Goal: Obtain resource: Obtain resource

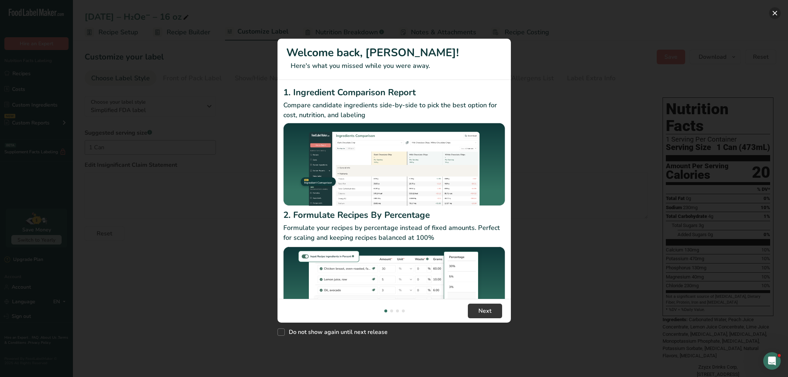
click at [771, 15] on button "New Features" at bounding box center [775, 13] width 12 height 12
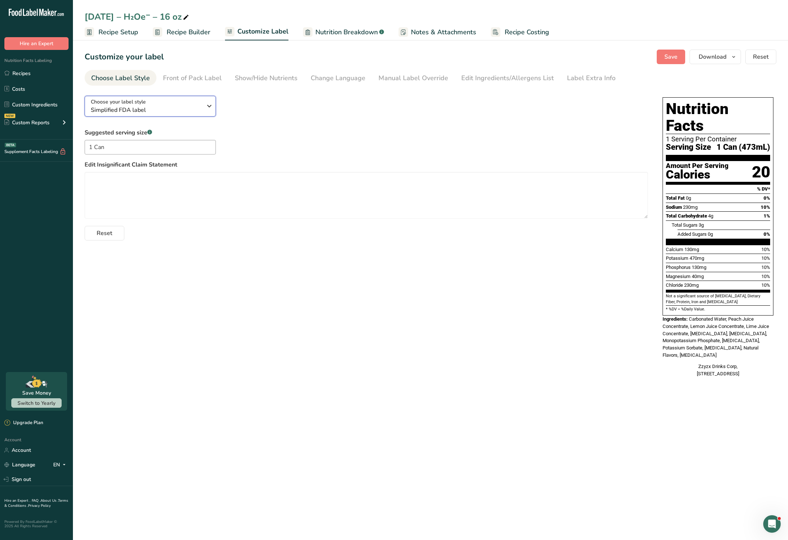
click at [198, 98] on div "Choose your label style Simplified FDA label" at bounding box center [146, 106] width 111 height 16
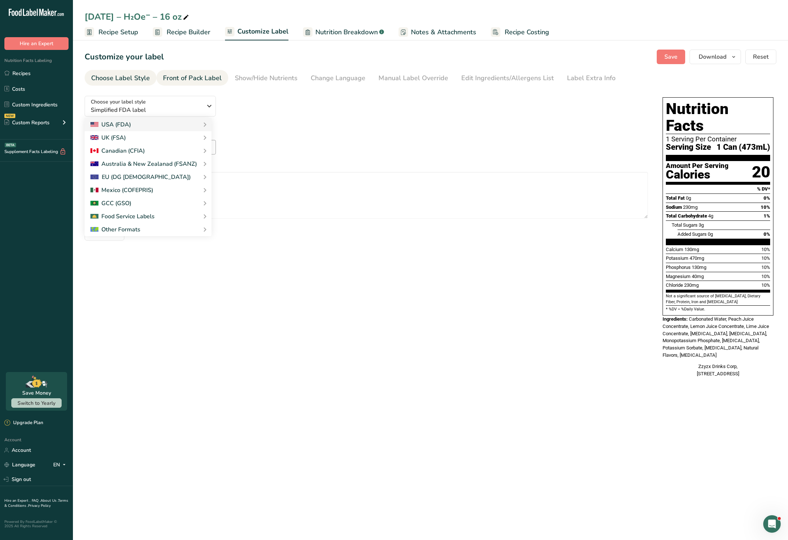
click at [191, 80] on div "Front of Pack Label" at bounding box center [192, 78] width 59 height 10
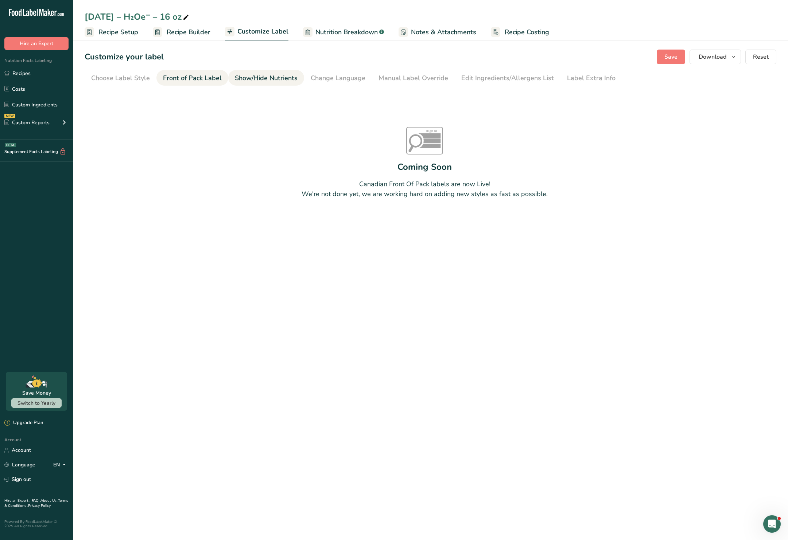
click at [249, 80] on div "Show/Hide Nutrients" at bounding box center [266, 78] width 63 height 10
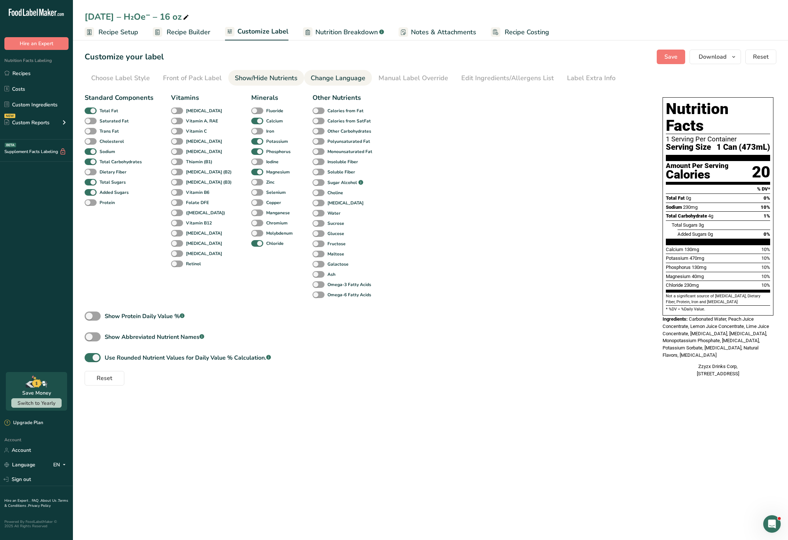
click at [336, 78] on div "Change Language" at bounding box center [338, 78] width 55 height 10
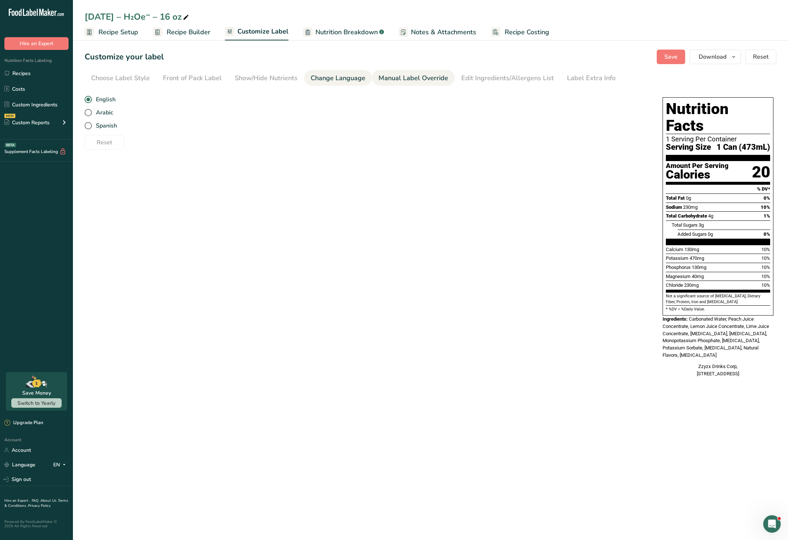
click at [381, 77] on div "Manual Label Override" at bounding box center [413, 78] width 70 height 10
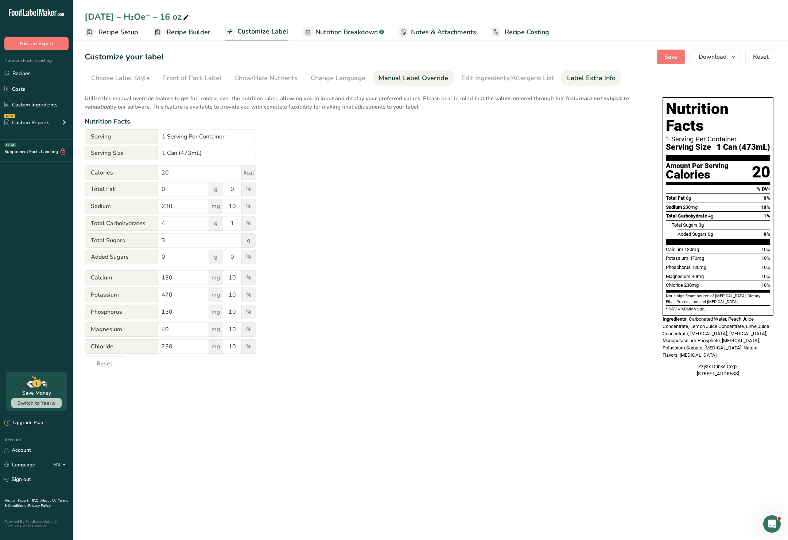
click at [576, 78] on div "Label Extra Info" at bounding box center [591, 78] width 48 height 10
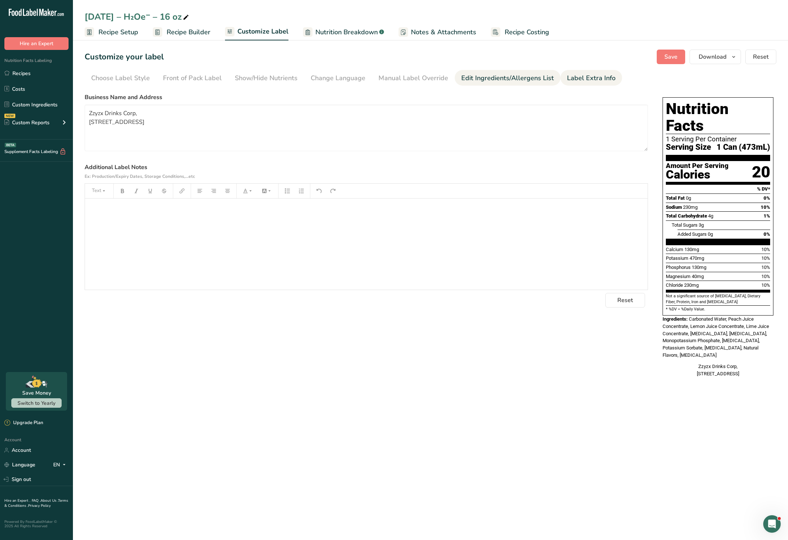
click at [540, 77] on div "Edit Ingredients/Allergens List" at bounding box center [507, 78] width 93 height 10
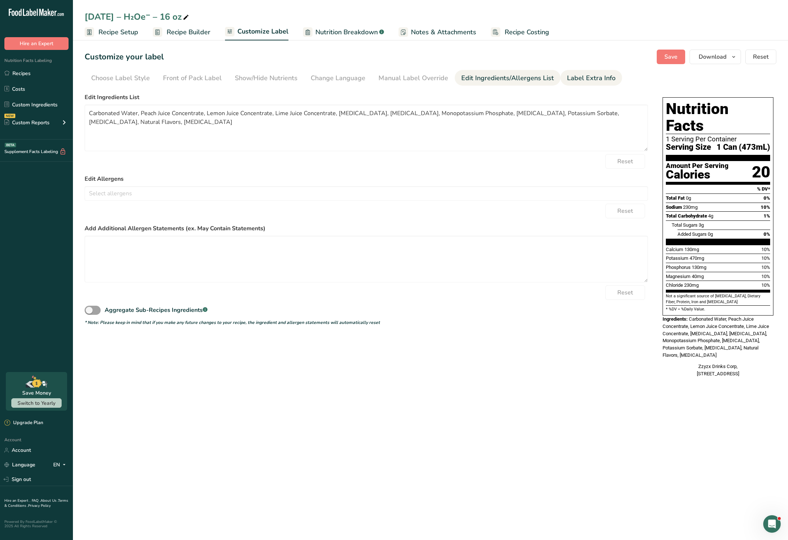
click at [567, 77] on div "Label Extra Info" at bounding box center [591, 78] width 48 height 10
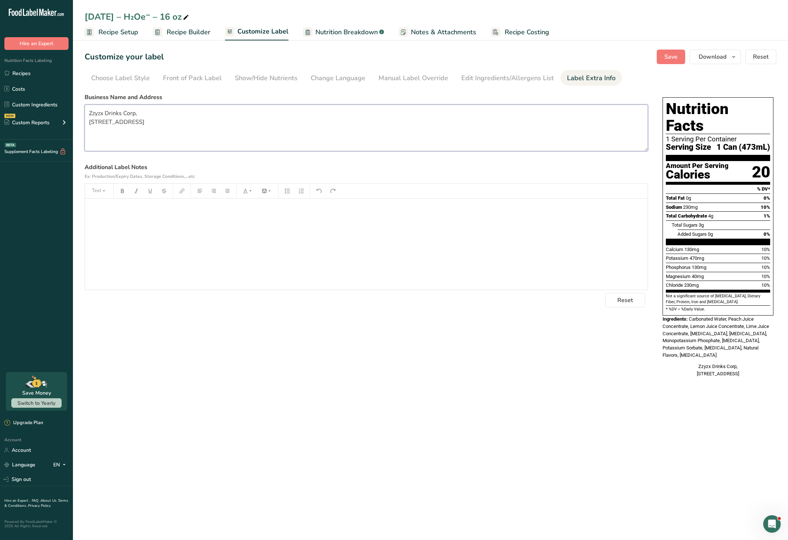
click at [246, 120] on textarea "Zzyzx Drinks Corp, [STREET_ADDRESS]" at bounding box center [366, 128] width 563 height 47
click at [504, 73] on div "Edit Ingredients/Allergens List" at bounding box center [507, 78] width 93 height 10
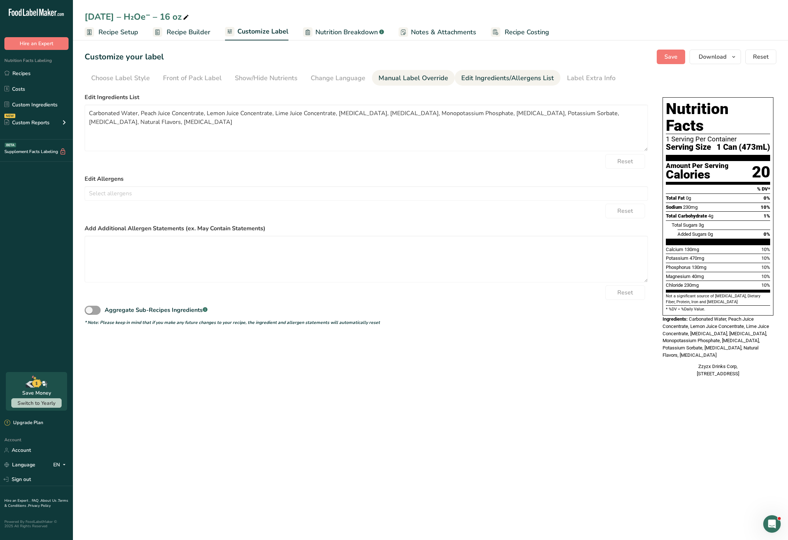
click at [416, 78] on div "Manual Label Override" at bounding box center [413, 78] width 70 height 10
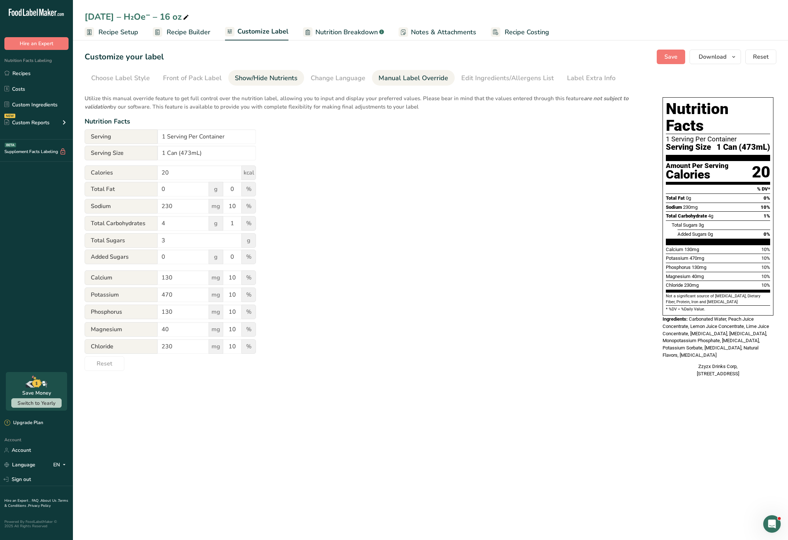
click at [279, 77] on div "Show/Hide Nutrients" at bounding box center [266, 78] width 63 height 10
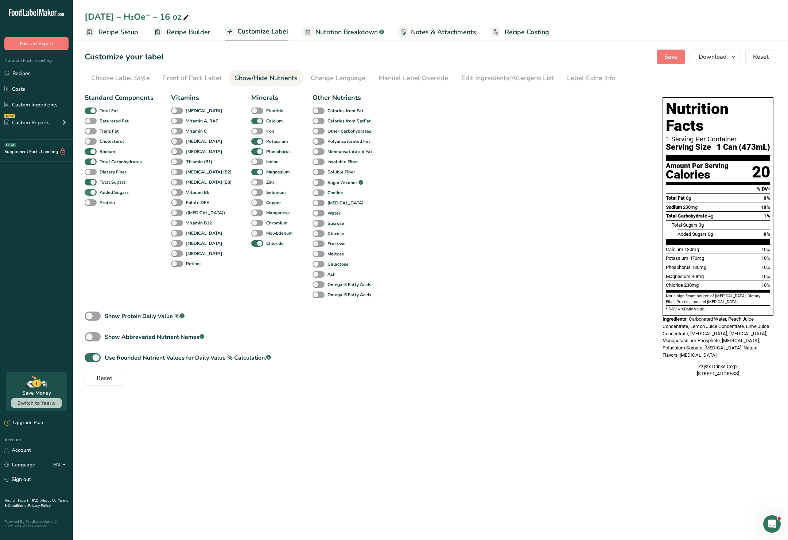
click at [94, 194] on span at bounding box center [91, 192] width 12 height 7
click at [89, 194] on input "Added Sugars" at bounding box center [87, 192] width 5 height 5
checkbox input "false"
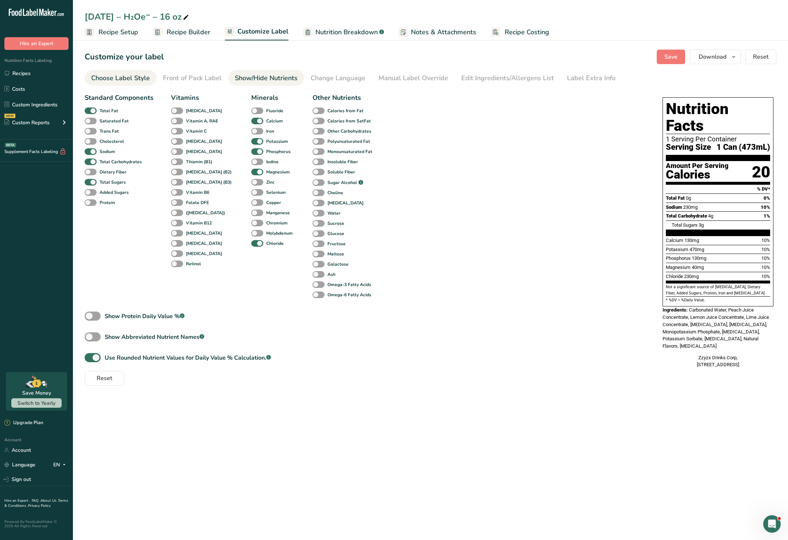
click at [129, 78] on div "Choose Label Style" at bounding box center [120, 78] width 59 height 10
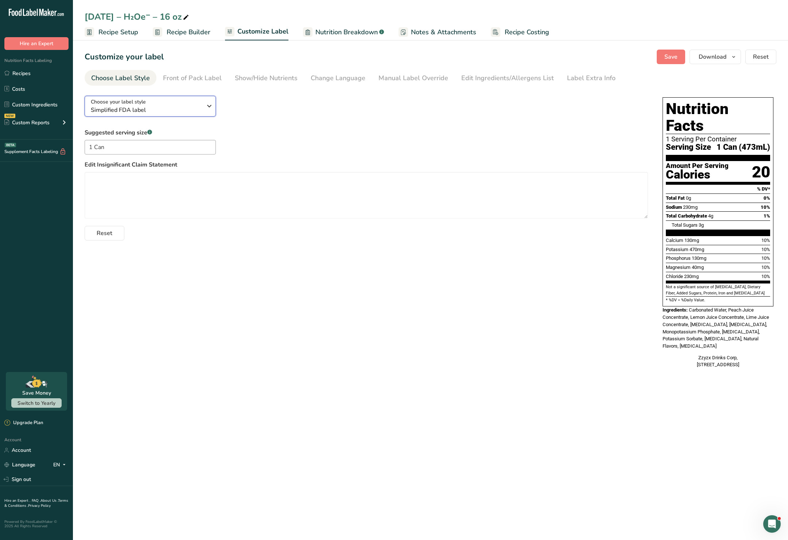
click at [138, 103] on span "Choose your label style" at bounding box center [118, 102] width 55 height 8
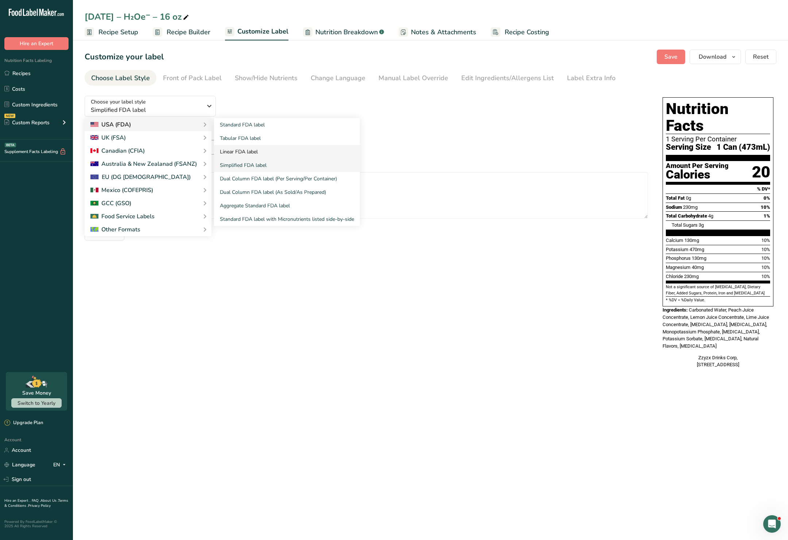
click at [237, 149] on link "Linear FDA label" at bounding box center [287, 151] width 146 height 13
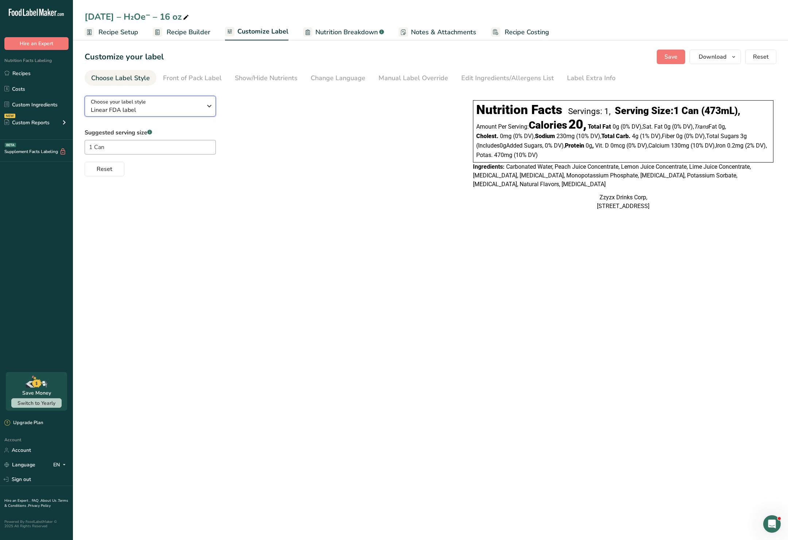
click at [144, 107] on span "Linear FDA label" at bounding box center [146, 110] width 111 height 9
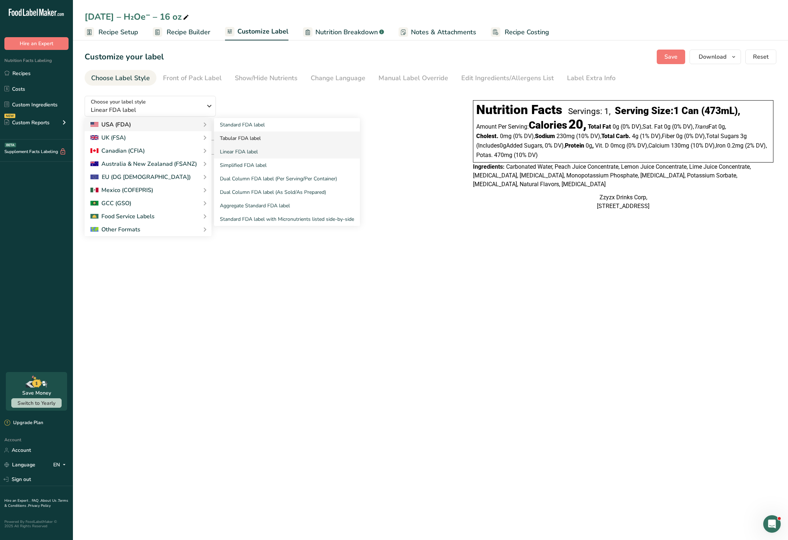
click at [261, 142] on link "Tabular FDA label" at bounding box center [287, 138] width 146 height 13
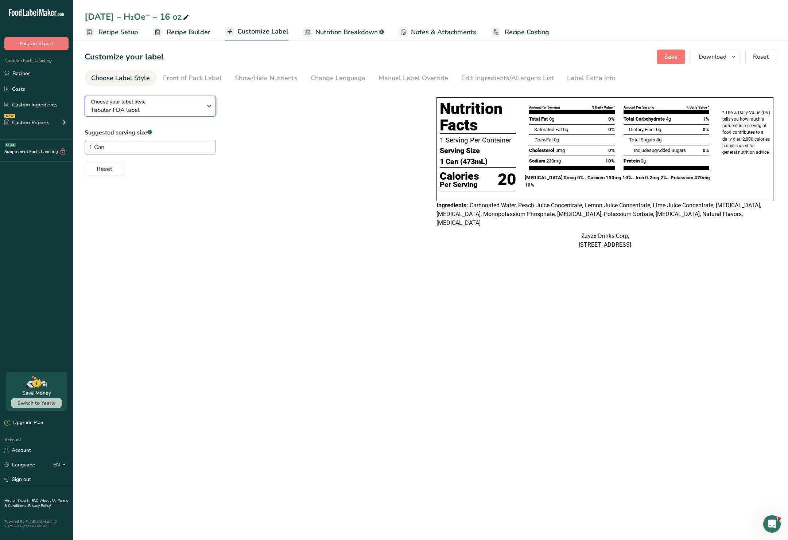
click at [203, 101] on div "Choose your label style Tabular FDA label" at bounding box center [149, 106] width 117 height 16
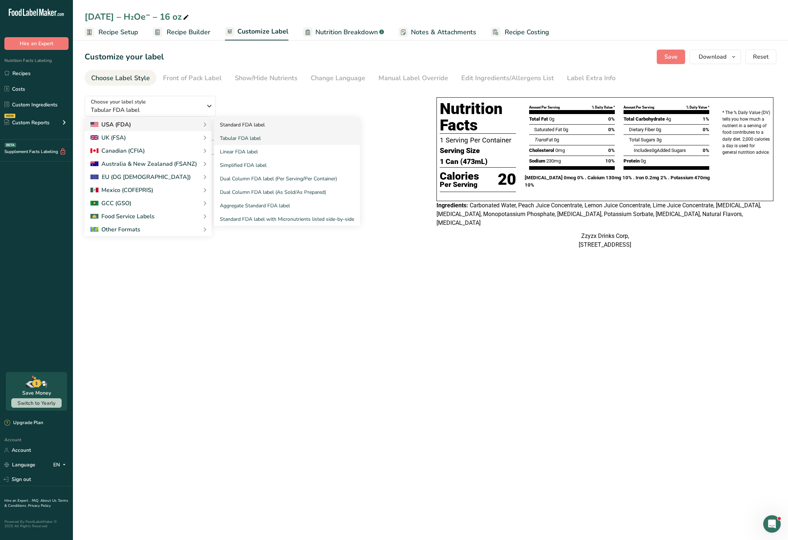
click at [249, 124] on link "Standard FDA label" at bounding box center [287, 124] width 146 height 13
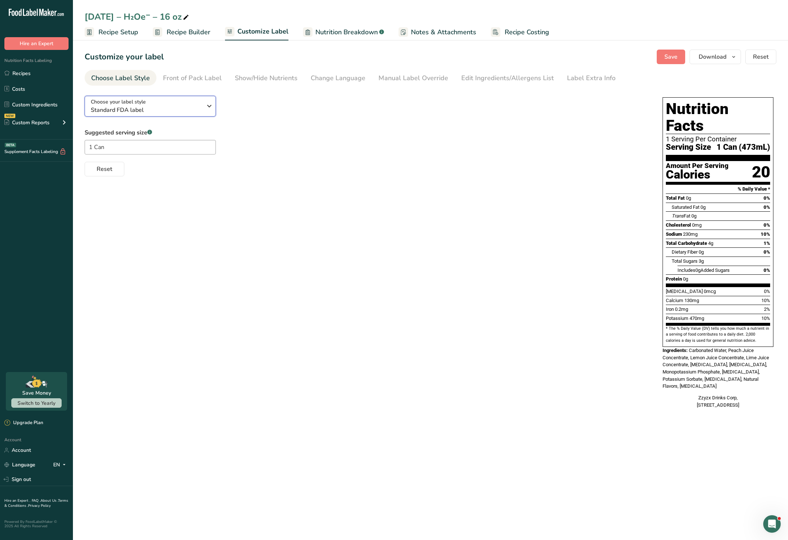
click at [167, 111] on span "Standard FDA label" at bounding box center [146, 110] width 111 height 9
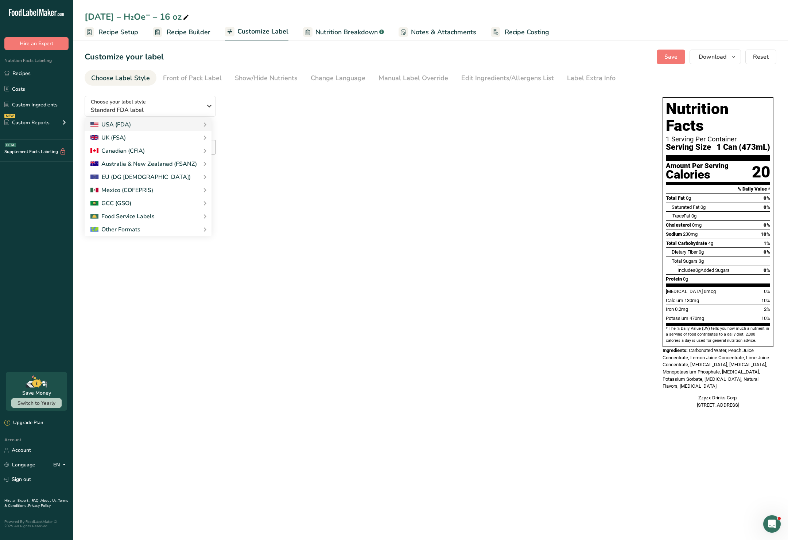
drag, startPoint x: 323, startPoint y: 146, endPoint x: 316, endPoint y: 144, distance: 6.5
click at [323, 146] on div "Suggested serving size .a-a{fill:#347362;}.b-a{fill:#fff;} 1 Can Reset" at bounding box center [366, 152] width 563 height 48
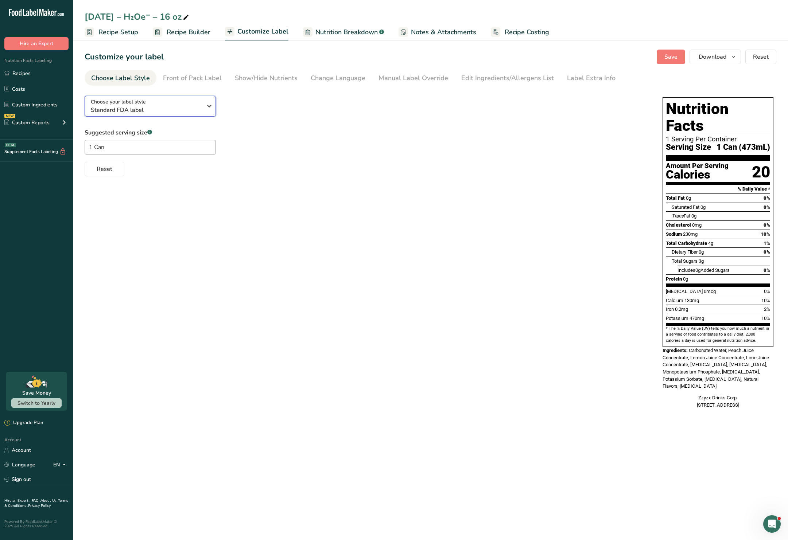
click at [182, 102] on div "Choose your label style Standard FDA label" at bounding box center [146, 106] width 111 height 16
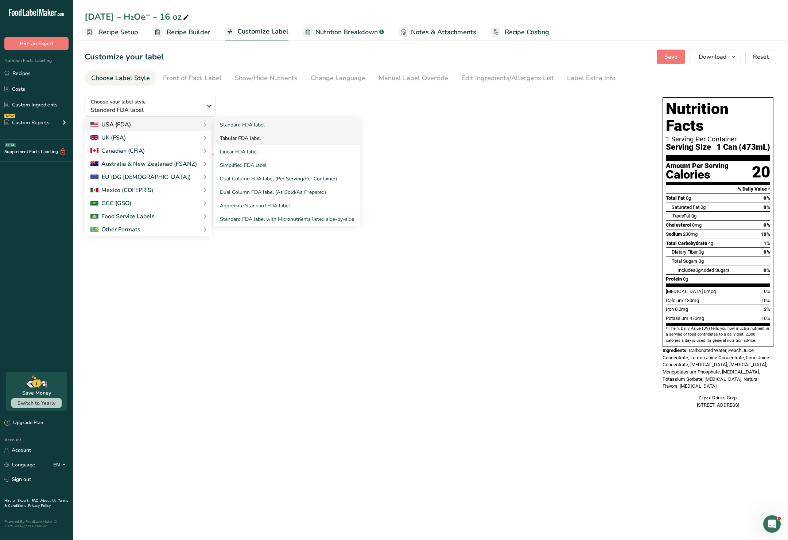
click at [246, 141] on link "Tabular FDA label" at bounding box center [287, 138] width 146 height 13
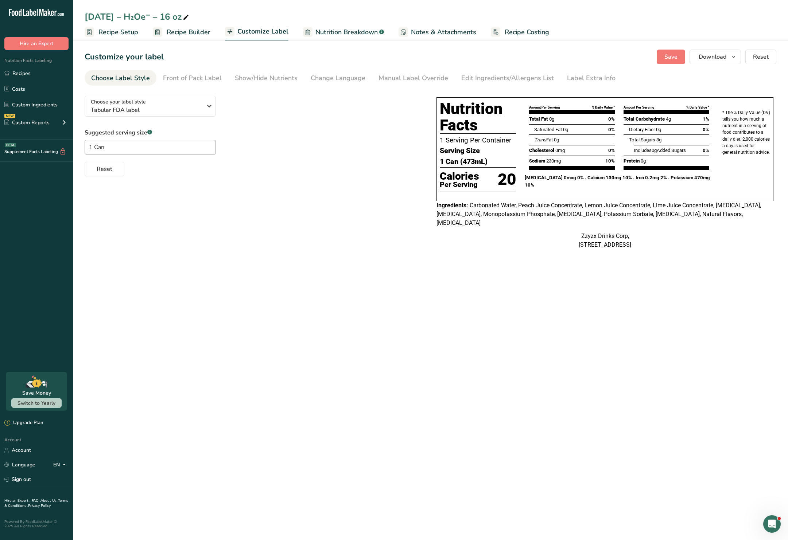
click at [61, 204] on div ".a-20{fill:#fff;} Hire an Expert Nutrition Facts Labeling Recipes Costs Custom …" at bounding box center [36, 186] width 73 height 361
click at [725, 55] on span "Download" at bounding box center [713, 56] width 28 height 9
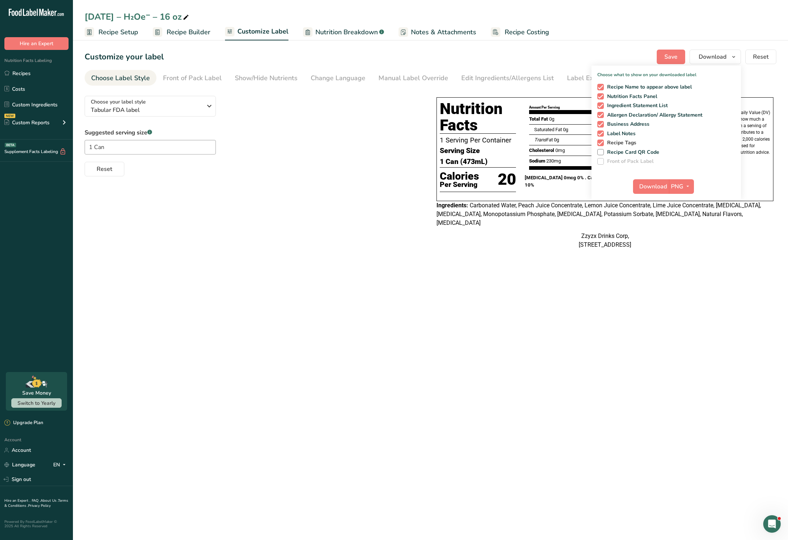
click at [613, 141] on span "Recipe Tags" at bounding box center [620, 143] width 33 height 7
click at [602, 141] on input "Recipe Tags" at bounding box center [599, 142] width 5 height 5
checkbox input "false"
click at [613, 132] on span "Label Notes" at bounding box center [620, 134] width 32 height 7
click at [602, 132] on input "Label Notes" at bounding box center [599, 133] width 5 height 5
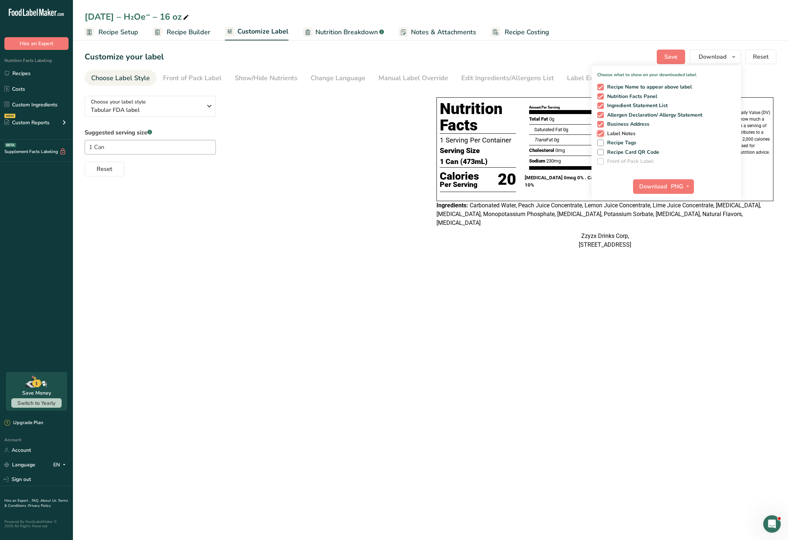
checkbox input "false"
click at [613, 125] on span "Business Address" at bounding box center [627, 124] width 46 height 7
click at [602, 125] on input "Business Address" at bounding box center [599, 124] width 5 height 5
checkbox input "false"
click at [613, 120] on div "Recipe Name to appear above label Nutrition Facts Panel Ingredient Statement Li…" at bounding box center [665, 123] width 149 height 84
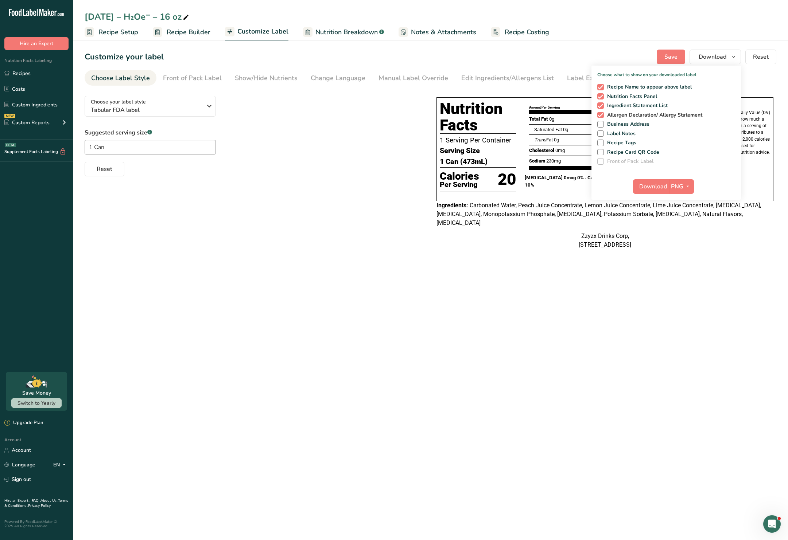
click at [614, 112] on span "Allergen Declaration/ Allergy Statement" at bounding box center [653, 115] width 99 height 7
click at [602, 113] on input "Allergen Declaration/ Allergy Statement" at bounding box center [599, 115] width 5 height 5
checkbox input "false"
click at [617, 86] on span "Recipe Name to appear above label" at bounding box center [648, 87] width 88 height 7
click at [602, 86] on input "Recipe Name to appear above label" at bounding box center [599, 87] width 5 height 5
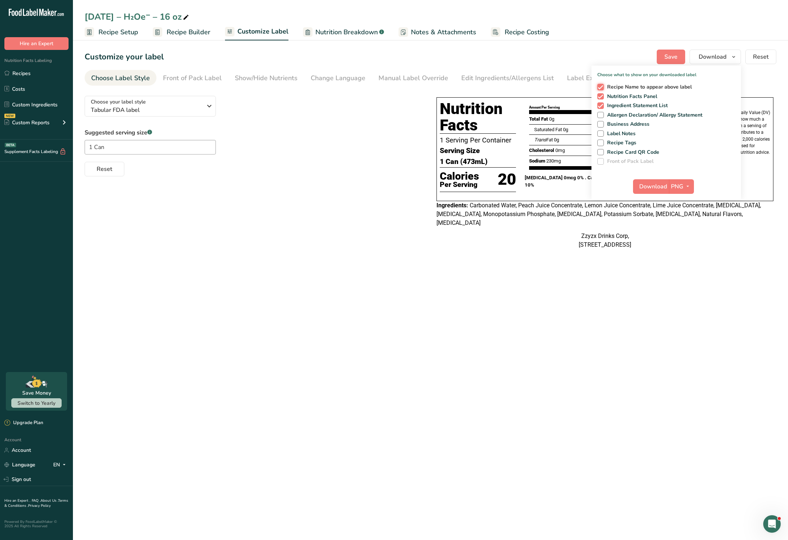
checkbox input "false"
click at [617, 96] on span "Nutrition Facts Panel" at bounding box center [631, 96] width 54 height 7
click at [602, 96] on input "Nutrition Facts Panel" at bounding box center [599, 96] width 5 height 5
checkbox input "false"
click at [532, 245] on div "Zzyzx Drinks Corp, [STREET_ADDRESS]" at bounding box center [604, 240] width 337 height 17
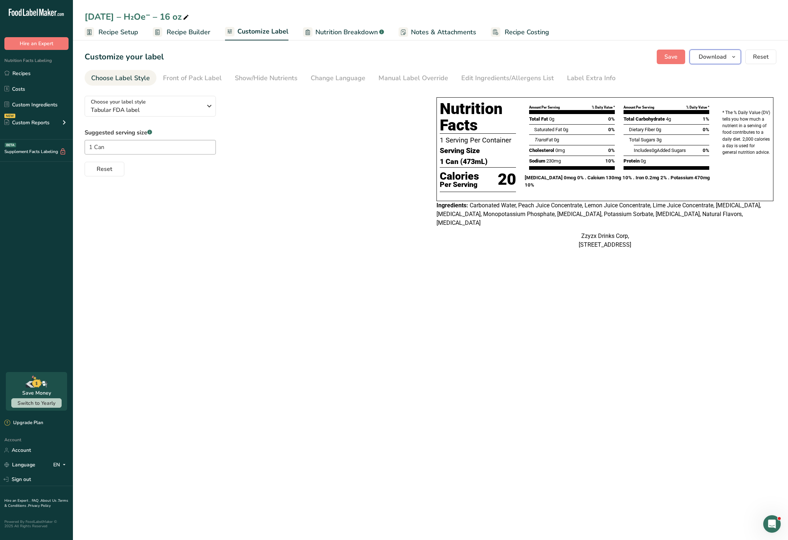
click at [717, 63] on button "Download" at bounding box center [714, 57] width 51 height 15
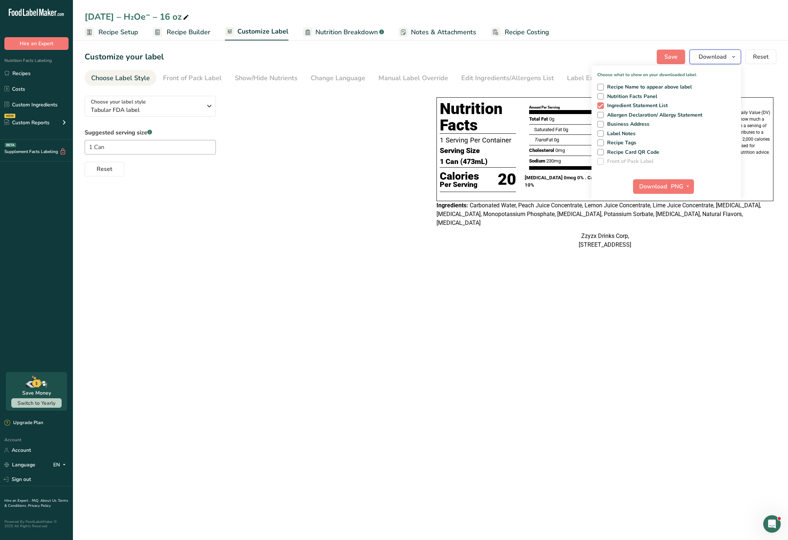
click at [717, 63] on button "Download" at bounding box center [714, 57] width 51 height 15
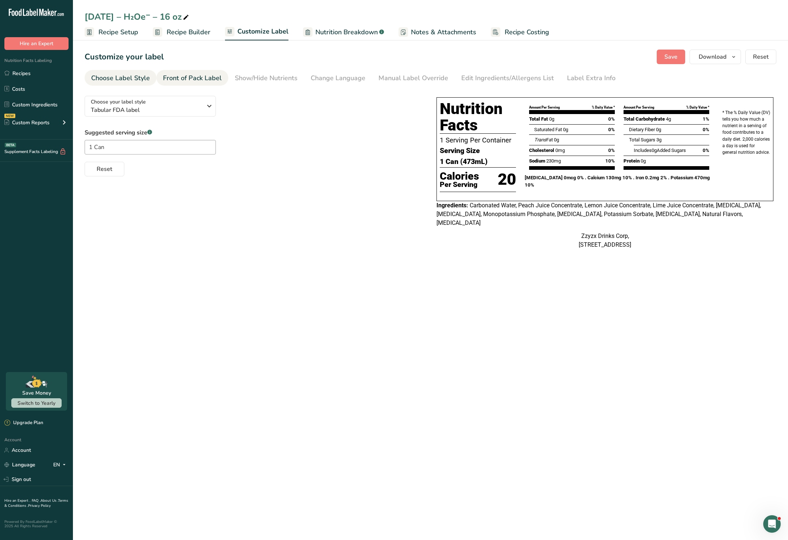
click at [221, 77] on li "Front of Pack Label" at bounding box center [192, 78] width 72 height 16
click at [210, 76] on div "Front of Pack Label" at bounding box center [192, 78] width 59 height 10
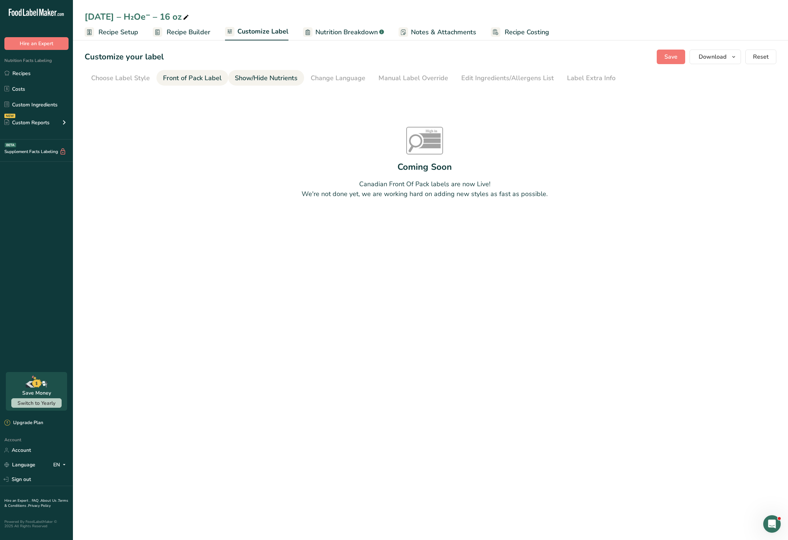
click at [248, 80] on div "Show/Hide Nutrients" at bounding box center [266, 78] width 63 height 10
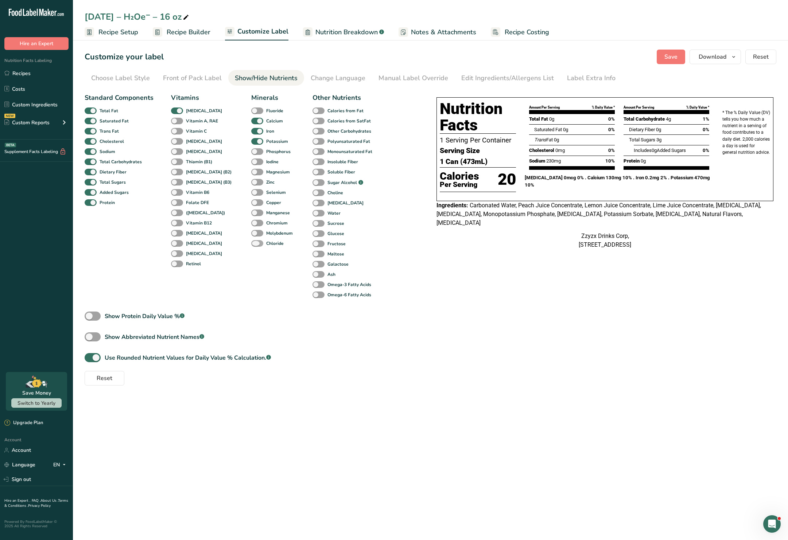
click at [251, 244] on span at bounding box center [257, 243] width 12 height 7
click at [251, 244] on input "Chloride" at bounding box center [253, 243] width 5 height 5
checkbox input "true"
click at [251, 174] on span at bounding box center [257, 172] width 12 height 7
click at [251, 174] on input "Magnesium" at bounding box center [253, 172] width 5 height 5
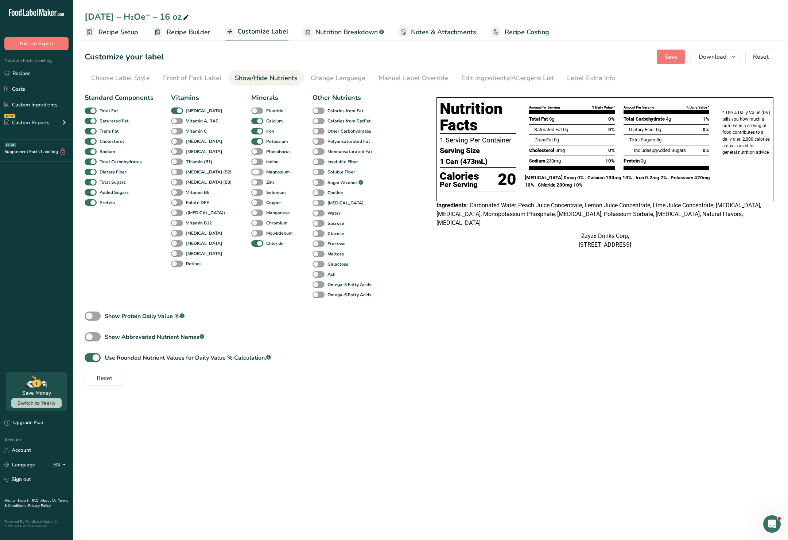
checkbox input "true"
click at [251, 153] on span at bounding box center [257, 151] width 12 height 7
click at [251, 153] on input "Phosphorus" at bounding box center [253, 151] width 5 height 5
checkbox input "true"
click at [145, 77] on div "Choose Label Style" at bounding box center [120, 78] width 59 height 10
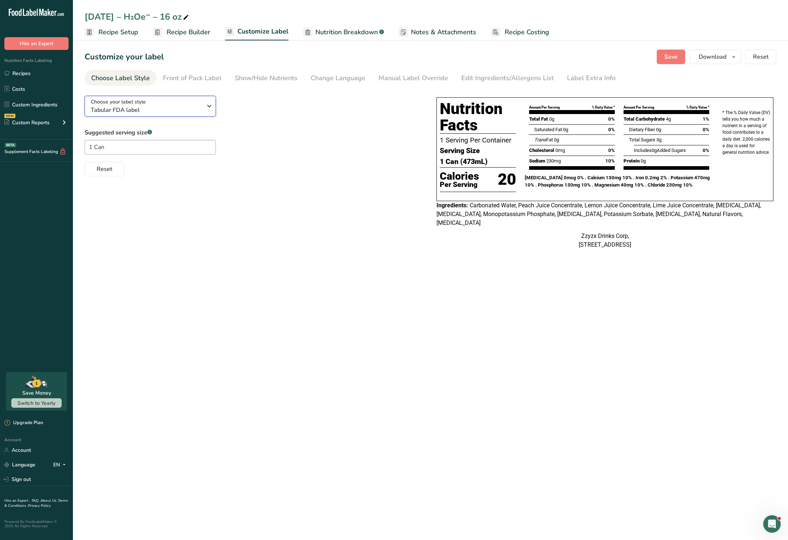
click at [150, 100] on div "Choose your label style Tabular FDA label" at bounding box center [146, 106] width 111 height 16
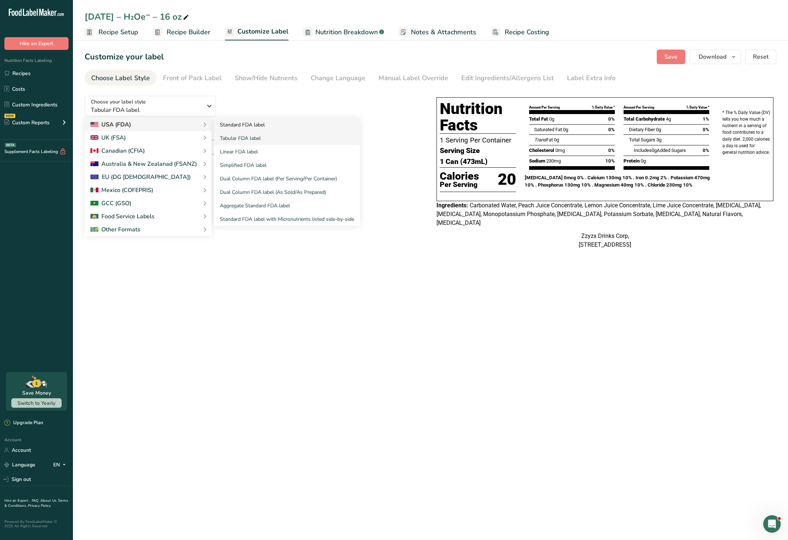
click at [231, 125] on link "Standard FDA label" at bounding box center [287, 124] width 146 height 13
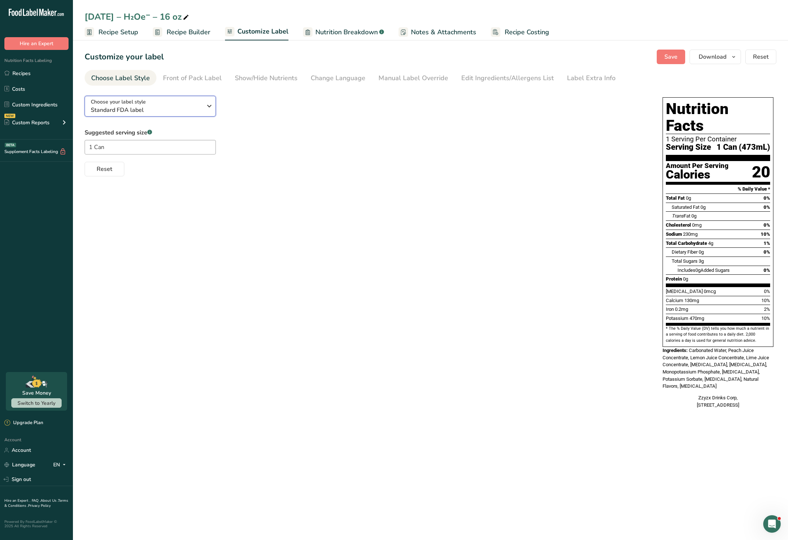
click at [128, 108] on span "Standard FDA label" at bounding box center [146, 110] width 111 height 9
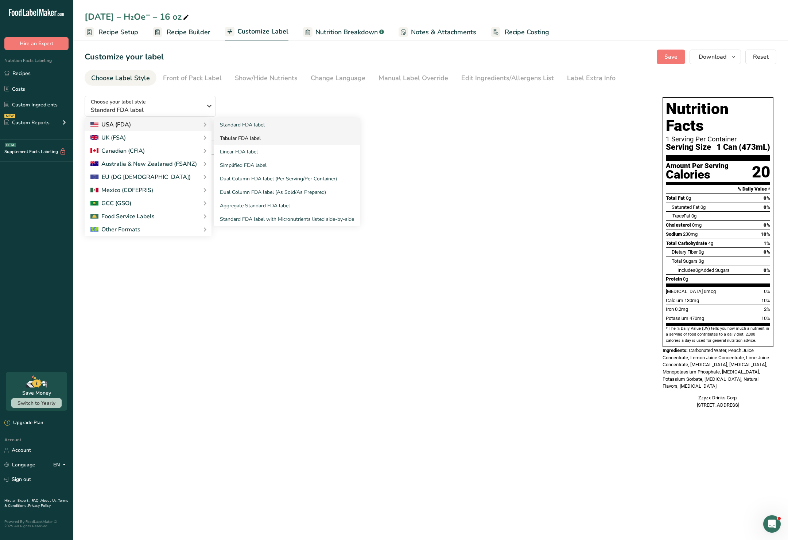
click at [240, 139] on link "Tabular FDA label" at bounding box center [287, 138] width 146 height 13
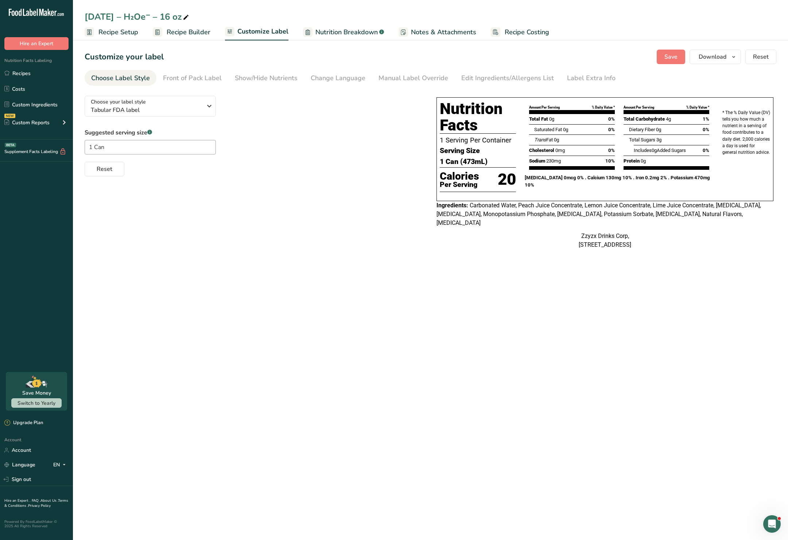
drag, startPoint x: 757, startPoint y: 158, endPoint x: 721, endPoint y: 112, distance: 58.6
click at [721, 112] on div "* The % Daily Value (DV) tells you how much a nutrient in a serving of food con…" at bounding box center [746, 149] width 57 height 106
copy p "* The % Daily Value (DV) tells you how much a nutrient in a serving of food con…"
